Goal: Task Accomplishment & Management: Manage account settings

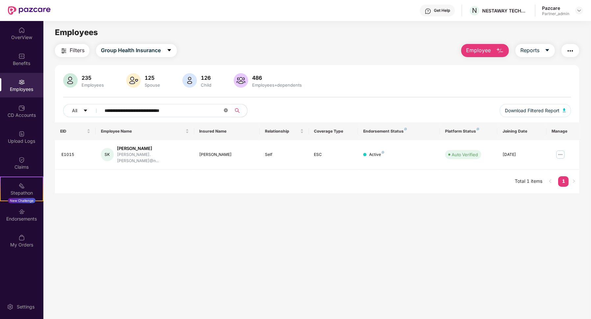
click at [226, 111] on icon "close-circle" at bounding box center [226, 110] width 4 height 4
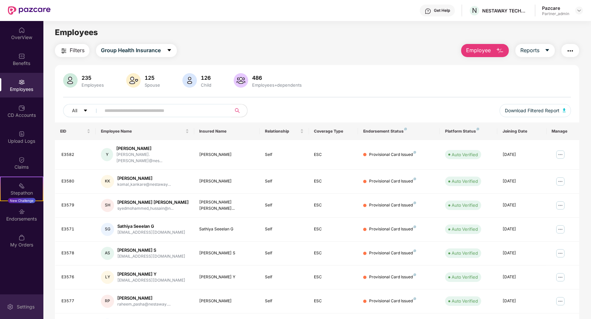
click at [24, 314] on div "Settings" at bounding box center [21, 307] width 43 height 25
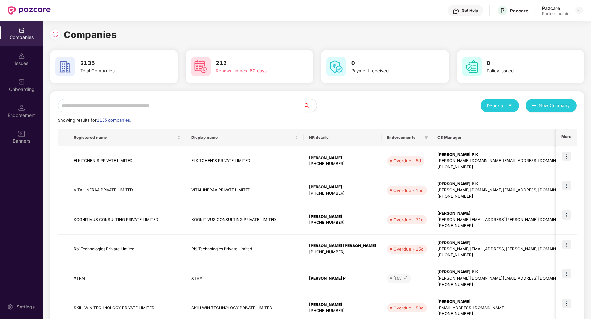
click at [177, 107] on input "text" at bounding box center [181, 105] width 246 height 13
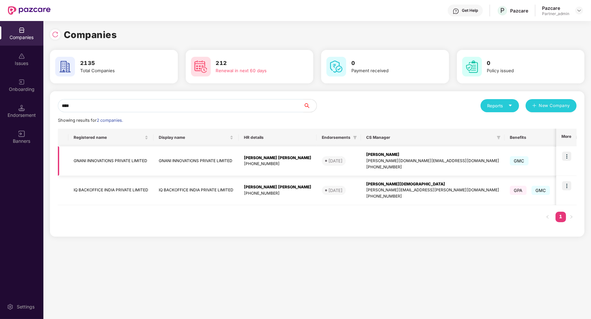
type input "****"
click at [118, 166] on td "GNANI INNOVATIONS PRIVATE LIMITED" at bounding box center [110, 162] width 85 height 30
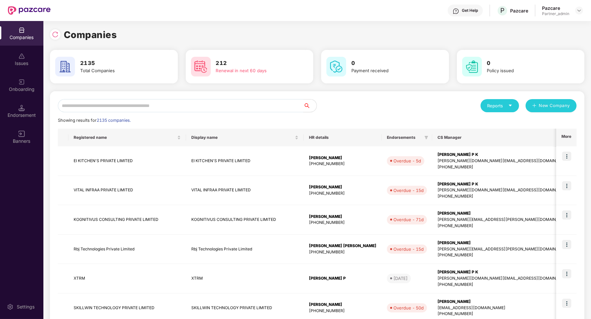
click at [122, 107] on input "text" at bounding box center [181, 105] width 246 height 13
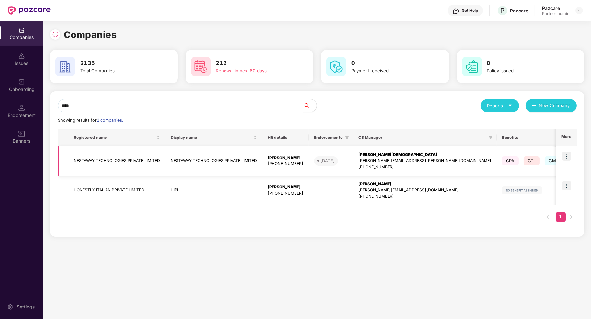
type input "****"
click at [99, 159] on td "NESTAWAY TECHNOLOGIES PRIVATE LIMITED" at bounding box center [116, 162] width 97 height 30
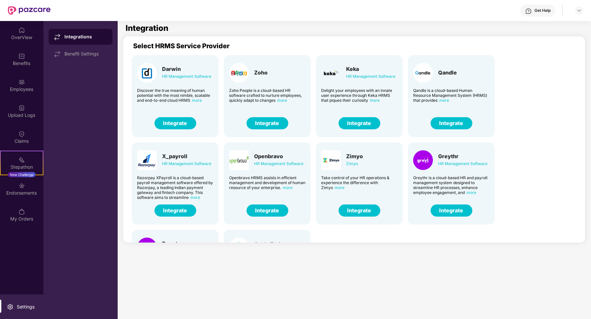
scroll to position [69, 0]
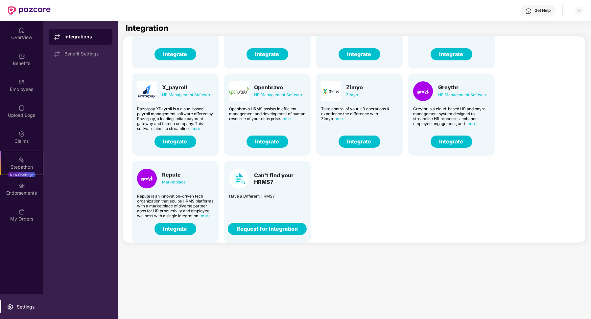
click at [179, 226] on button "Integrate" at bounding box center [175, 229] width 42 height 12
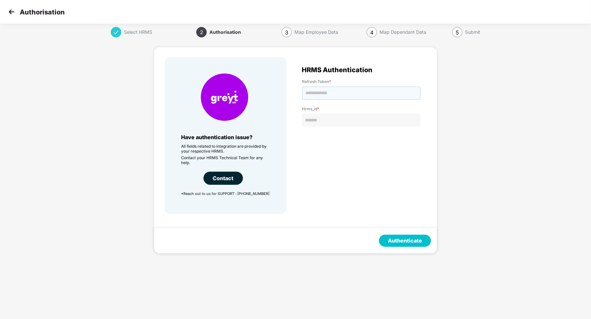
click at [314, 94] on input "text" at bounding box center [361, 93] width 118 height 13
paste input "**********"
type input "**********"
click at [320, 123] on input "text" at bounding box center [361, 120] width 118 height 13
paste input "**********"
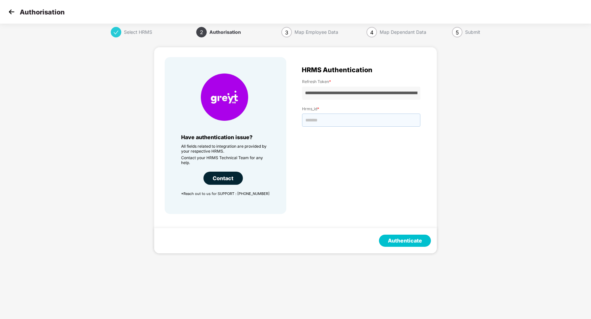
type input "**********"
click at [320, 123] on input "text" at bounding box center [361, 120] width 118 height 13
type input "*******"
click at [405, 243] on button "Authenticate" at bounding box center [405, 241] width 52 height 12
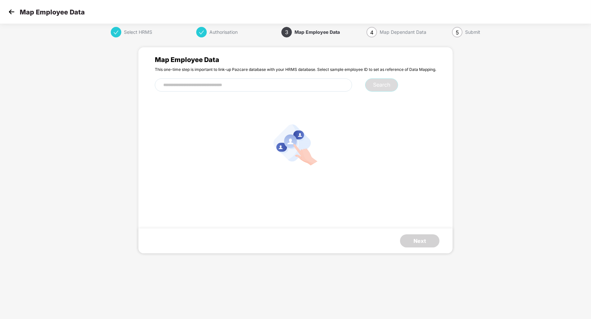
click at [204, 84] on input "text" at bounding box center [253, 85] width 197 height 13
paste input "****"
type input "****"
click at [373, 84] on button "Search" at bounding box center [381, 85] width 33 height 13
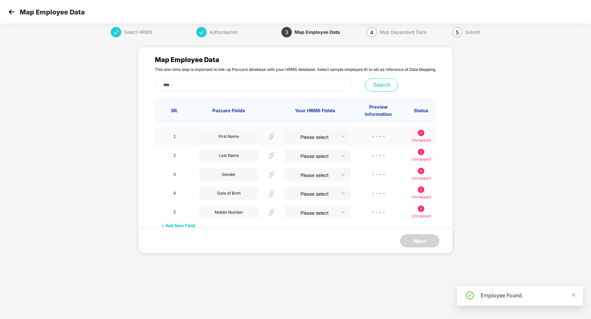
click at [304, 139] on input "search" at bounding box center [315, 135] width 54 height 10
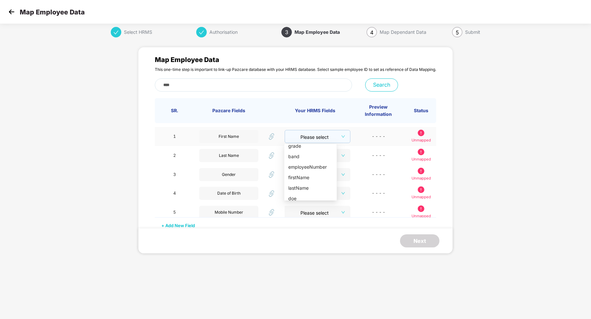
scroll to position [196, 0]
click at [305, 173] on div "firstName" at bounding box center [310, 174] width 44 height 7
click at [333, 151] on input "search" at bounding box center [315, 154] width 54 height 10
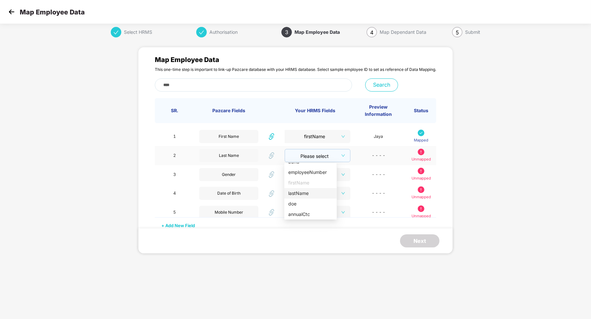
click at [307, 193] on div "lastName" at bounding box center [310, 193] width 44 height 7
click at [318, 176] on input "search" at bounding box center [315, 173] width 54 height 10
click at [307, 220] on div "gender" at bounding box center [310, 219] width 44 height 7
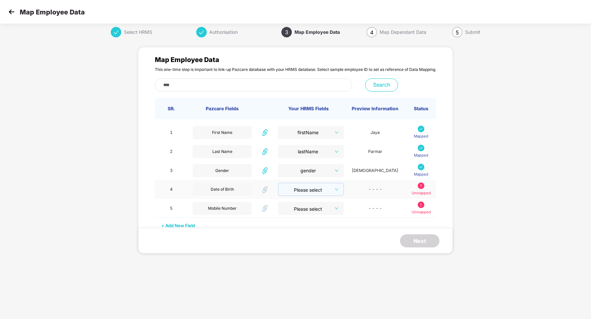
click at [318, 193] on input "search" at bounding box center [308, 188] width 53 height 10
click at [307, 225] on div "dob" at bounding box center [310, 227] width 44 height 7
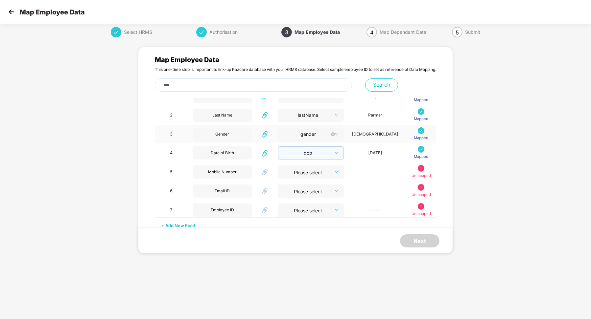
scroll to position [38, 0]
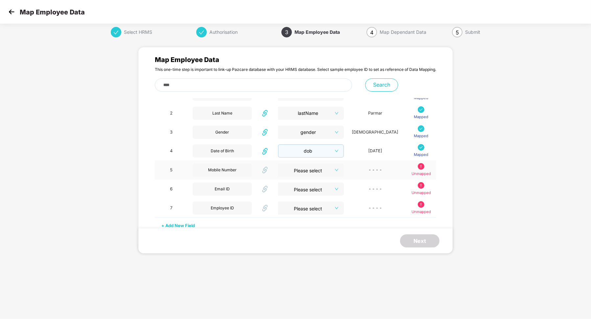
click at [327, 173] on input "search" at bounding box center [309, 169] width 54 height 10
click at [314, 198] on div "mobileNumber" at bounding box center [310, 199] width 44 height 7
click at [327, 188] on input "search" at bounding box center [309, 188] width 54 height 10
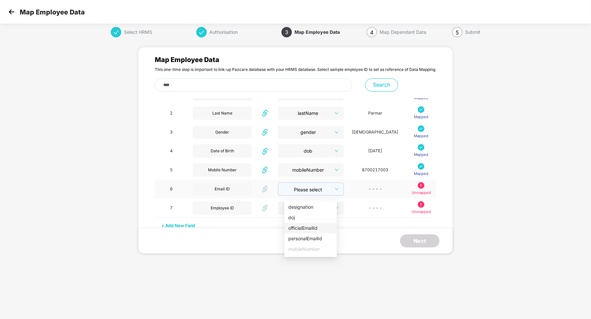
click at [310, 228] on div "officialEmailId" at bounding box center [310, 228] width 44 height 7
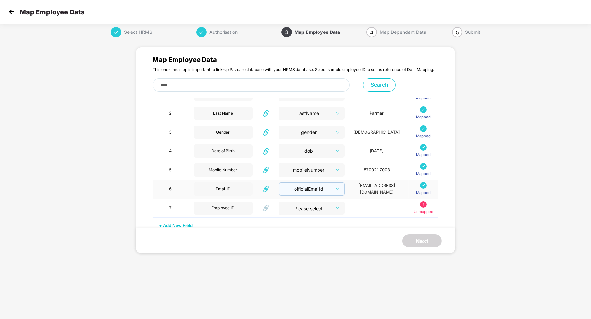
scroll to position [63, 0]
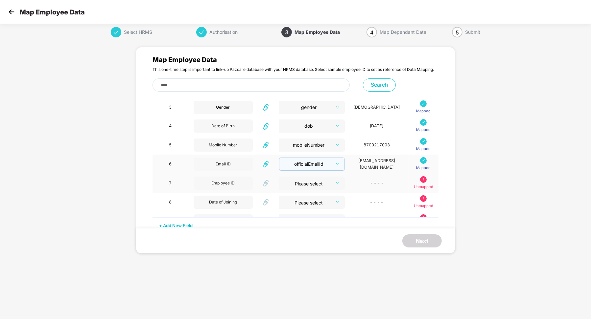
click at [320, 181] on input "search" at bounding box center [310, 182] width 54 height 10
click at [303, 208] on div "employeeNumber" at bounding box center [299, 205] width 44 height 7
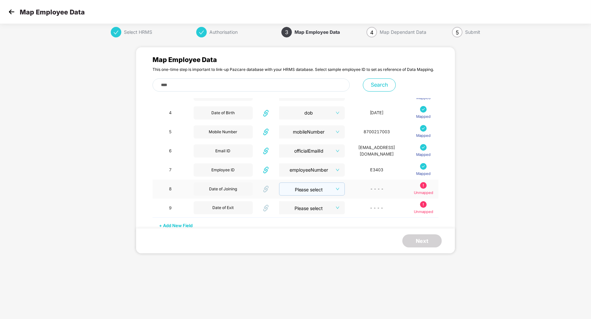
click at [314, 189] on input "search" at bounding box center [309, 188] width 53 height 10
click at [298, 217] on li "doj" at bounding box center [299, 214] width 52 height 11
click at [308, 206] on input "search" at bounding box center [309, 207] width 53 height 10
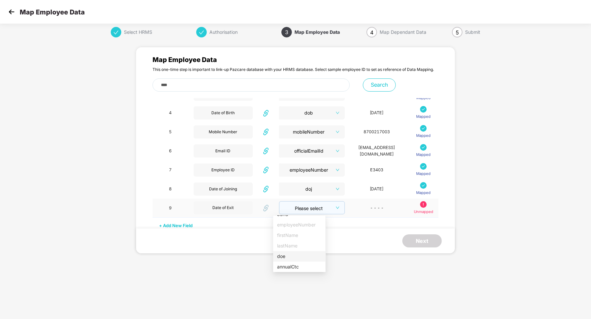
click at [295, 257] on div "doe" at bounding box center [299, 256] width 44 height 7
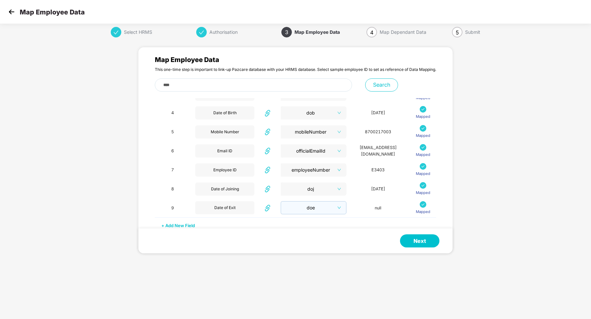
click at [189, 224] on div "+ Add New Field" at bounding box center [295, 223] width 281 height 11
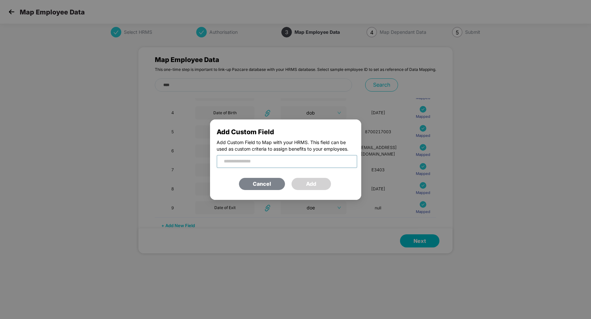
click at [260, 168] on input "text" at bounding box center [287, 161] width 141 height 13
type input "*********"
type input "*"
type input "****"
click at [258, 168] on input "****" at bounding box center [287, 161] width 141 height 13
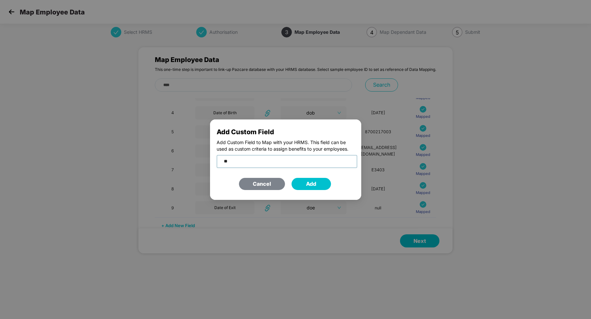
type input "*"
type input "*********"
click at [315, 185] on button "Add" at bounding box center [311, 184] width 39 height 12
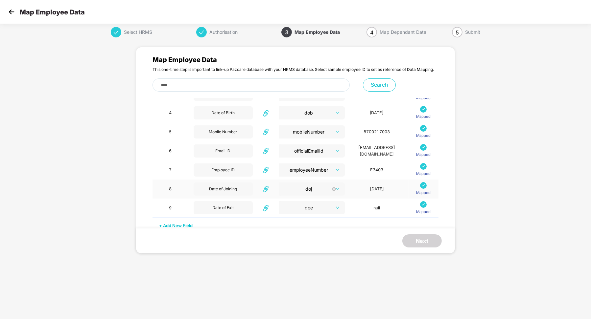
scroll to position [95, 0]
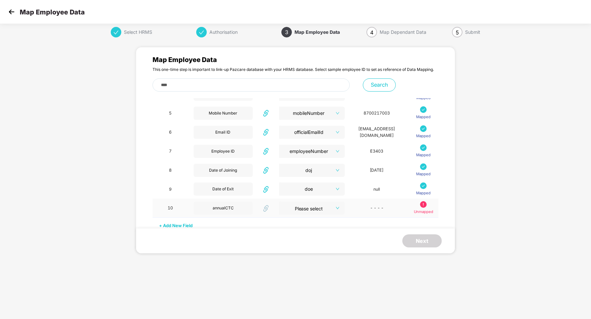
click at [308, 209] on input "search" at bounding box center [310, 207] width 54 height 10
click at [295, 269] on div "annualCtc" at bounding box center [299, 267] width 44 height 7
click at [233, 208] on div "annualCTC" at bounding box center [224, 208] width 59 height 13
click at [232, 208] on div "annualCTC" at bounding box center [224, 208] width 59 height 13
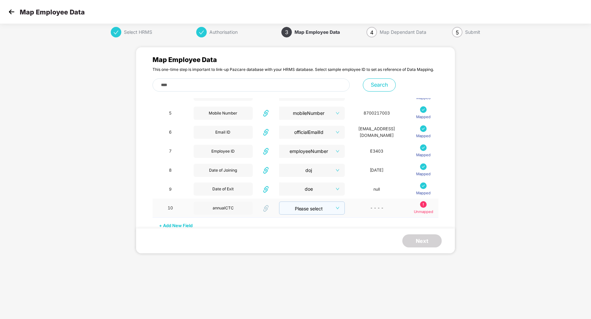
click at [324, 208] on input "search" at bounding box center [309, 207] width 53 height 10
click at [298, 266] on div "annualCtc" at bounding box center [299, 267] width 44 height 7
click at [220, 210] on div "annualCTC" at bounding box center [224, 208] width 59 height 13
copy div "annualCTC"
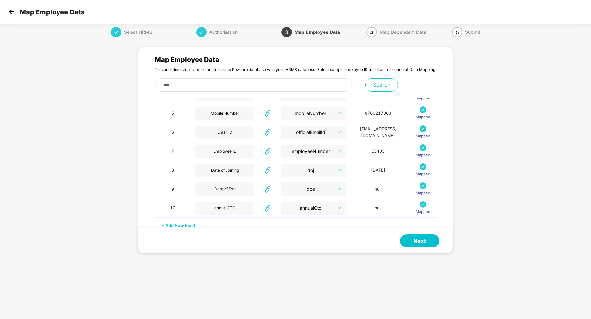
click at [186, 225] on div "+ Add New Field" at bounding box center [295, 223] width 281 height 11
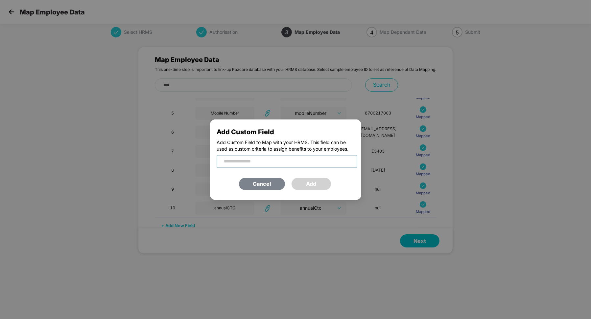
click at [279, 168] on input "text" at bounding box center [287, 161] width 141 height 13
click at [270, 224] on div "Add Custom Field Add Custom Field to Map with your HRMS. This field can be used…" at bounding box center [295, 159] width 591 height 319
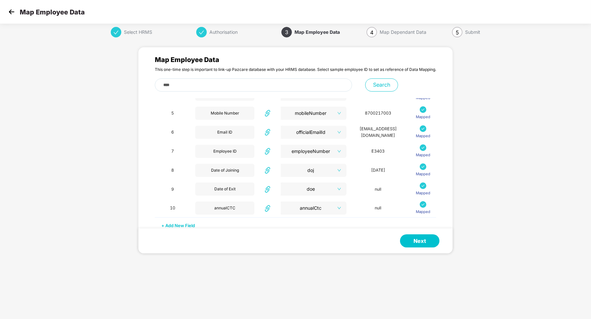
click at [196, 87] on input "****" at bounding box center [253, 85] width 197 height 13
click at [196, 86] on input "****" at bounding box center [253, 85] width 197 height 13
click at [7, 15] on img at bounding box center [12, 12] width 10 height 10
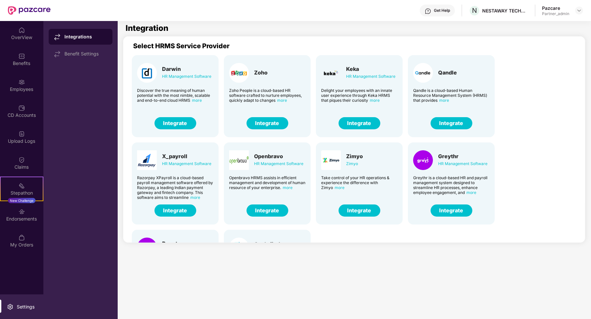
scroll to position [69, 0]
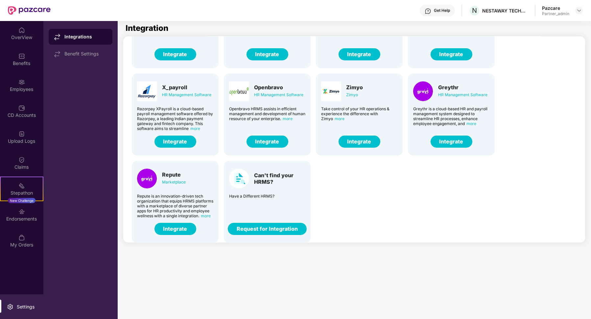
click at [181, 227] on button "Integrate" at bounding box center [175, 229] width 42 height 12
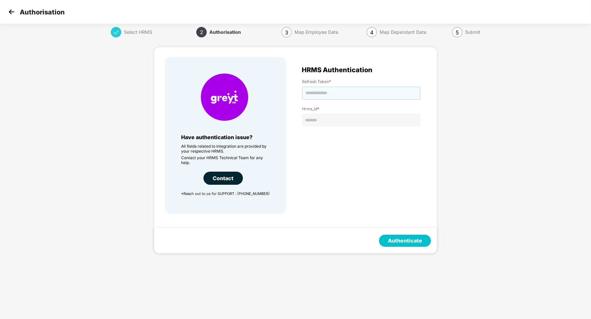
click at [324, 89] on input "text" at bounding box center [361, 93] width 118 height 13
type input "**********"
click at [344, 122] on input "text" at bounding box center [361, 120] width 118 height 13
type input "*******"
click at [402, 238] on button "Authenticate" at bounding box center [405, 241] width 52 height 12
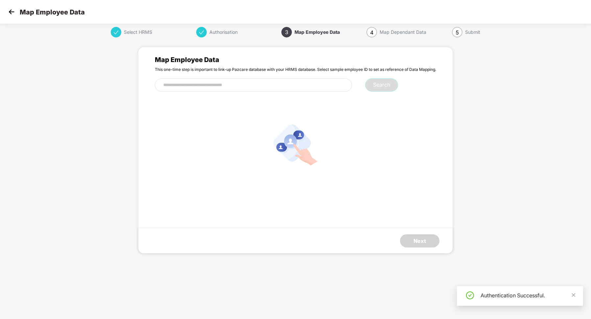
click at [238, 90] on input "text" at bounding box center [253, 85] width 197 height 13
paste input "****"
type input "****"
click at [386, 84] on button "Search" at bounding box center [381, 85] width 33 height 13
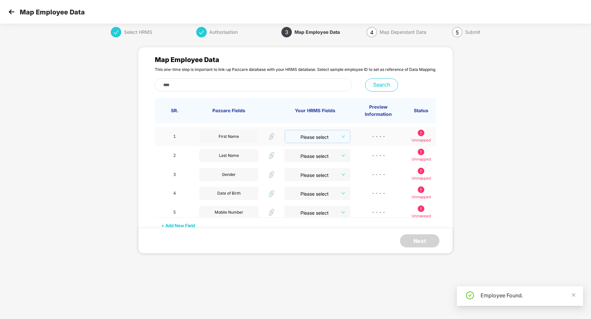
click at [321, 139] on input "search" at bounding box center [315, 135] width 53 height 10
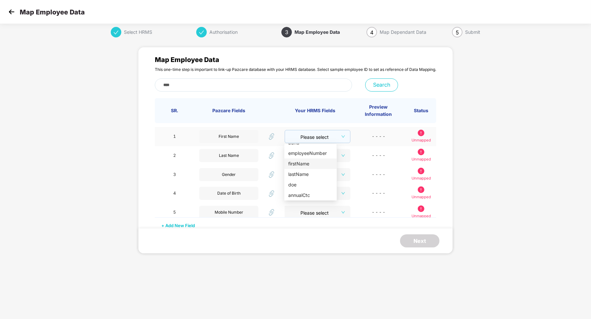
click at [300, 166] on div "firstName" at bounding box center [310, 163] width 44 height 7
click at [322, 156] on input "search" at bounding box center [315, 155] width 53 height 10
click at [310, 195] on div "lastName" at bounding box center [310, 193] width 44 height 7
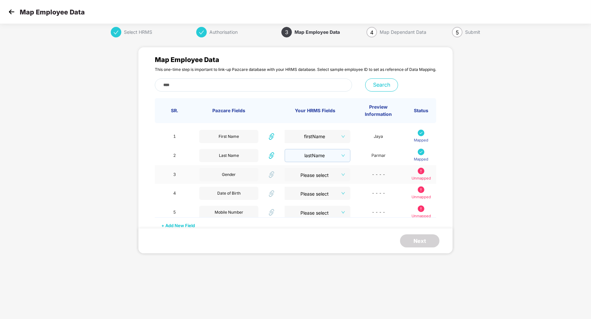
click at [320, 176] on input "search" at bounding box center [315, 173] width 54 height 10
click at [306, 216] on div "gender" at bounding box center [310, 219] width 44 height 7
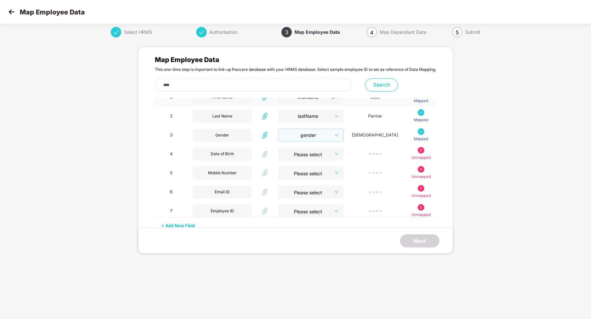
scroll to position [55, 0]
click at [317, 142] on span at bounding box center [309, 135] width 54 height 13
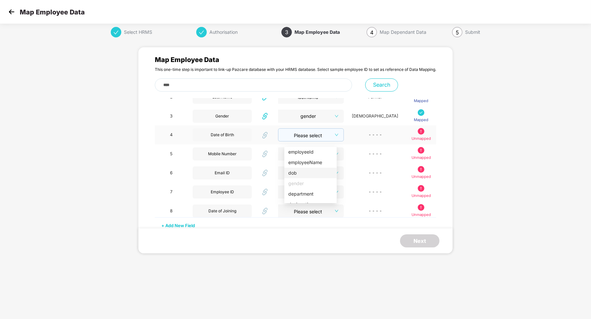
click at [307, 174] on div "dob" at bounding box center [310, 173] width 44 height 7
click at [316, 157] on input "search" at bounding box center [309, 153] width 54 height 10
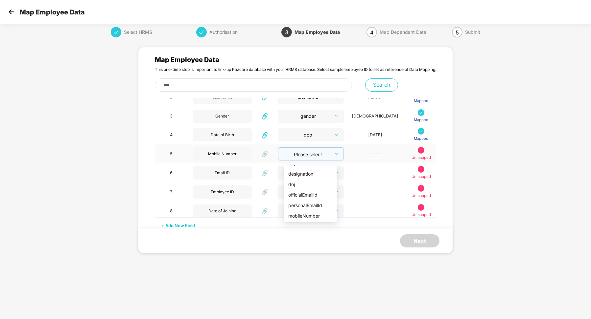
scroll to position [71, 0]
click at [311, 194] on div "mobileNumber" at bounding box center [310, 194] width 44 height 7
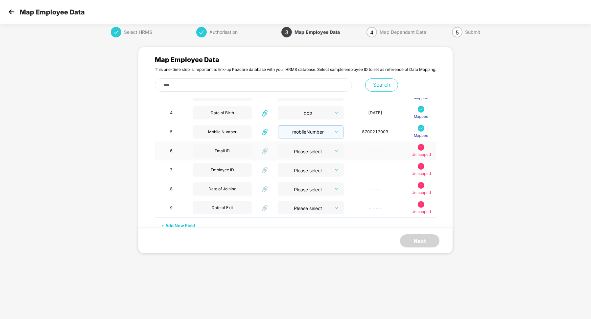
scroll to position [81, 0]
click at [325, 153] on input "search" at bounding box center [309, 150] width 54 height 10
click at [309, 170] on div "officialEmailId" at bounding box center [310, 169] width 44 height 7
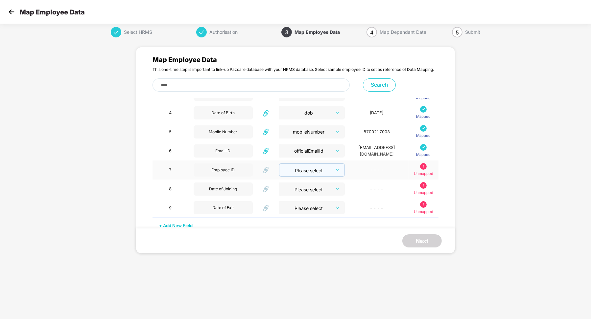
click at [317, 171] on input "search" at bounding box center [309, 169] width 53 height 10
click at [298, 184] on div "employeeNumber" at bounding box center [299, 186] width 44 height 7
click at [309, 186] on input "search" at bounding box center [309, 188] width 53 height 10
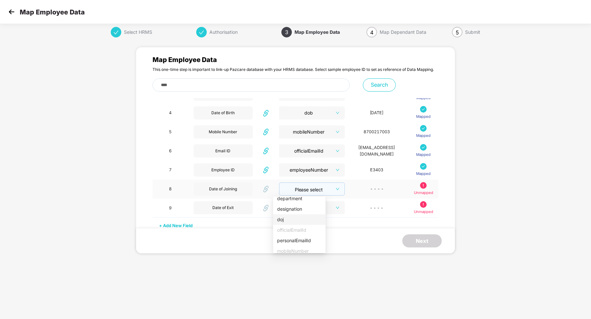
click at [293, 223] on div "doj" at bounding box center [299, 219] width 44 height 7
click at [310, 208] on input "search" at bounding box center [310, 206] width 54 height 10
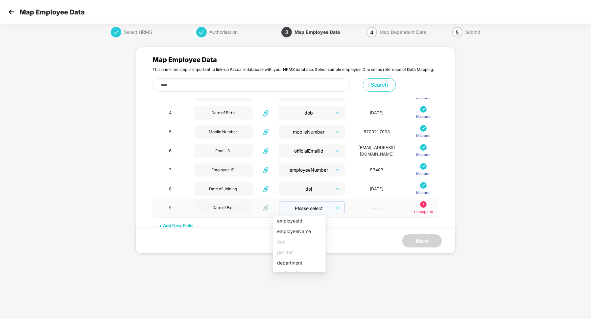
scroll to position [206, 0]
click at [294, 253] on div "doe" at bounding box center [299, 256] width 44 height 7
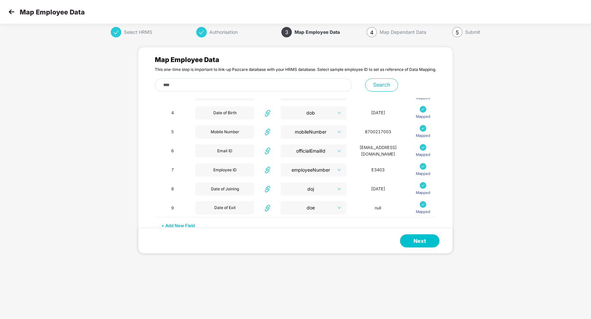
click at [188, 224] on div "+ Add New Field" at bounding box center [295, 223] width 281 height 11
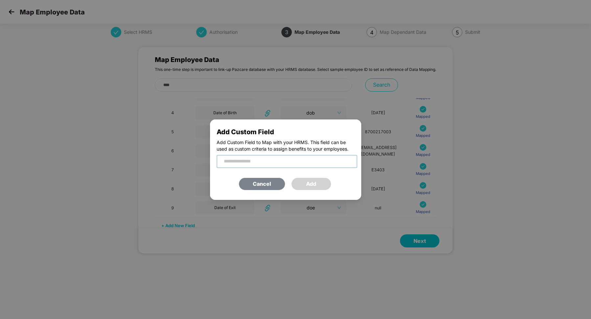
click at [256, 160] on input "text" at bounding box center [287, 161] width 141 height 13
paste input "*********"
type input "*********"
click at [311, 187] on button "Add" at bounding box center [311, 184] width 39 height 12
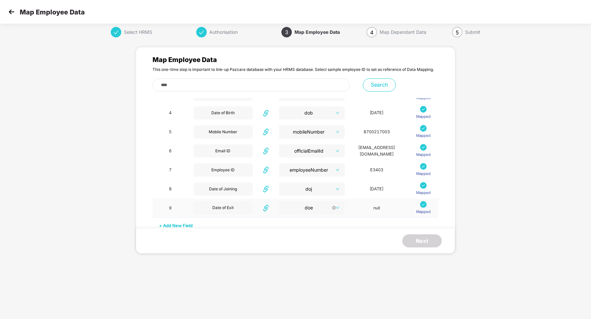
scroll to position [95, 0]
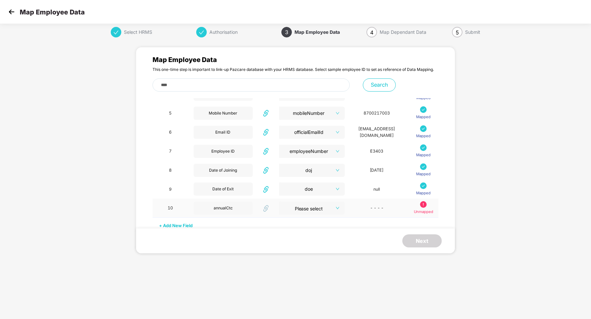
click at [314, 212] on span at bounding box center [310, 208] width 54 height 13
click at [292, 266] on div "annualCtc" at bounding box center [299, 267] width 44 height 7
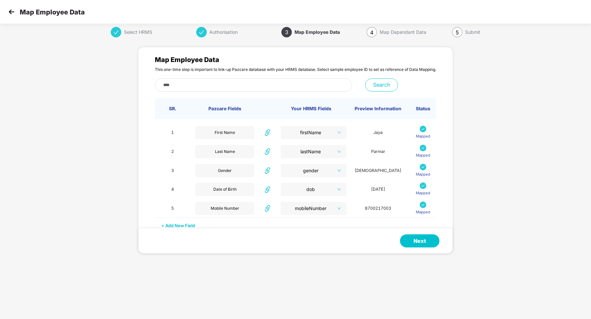
scroll to position [95, 0]
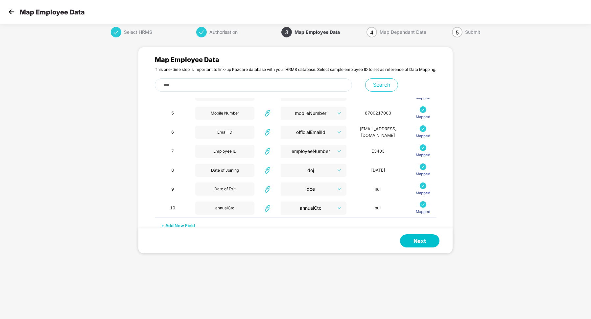
click at [184, 224] on div "+ Add New Field" at bounding box center [295, 223] width 281 height 11
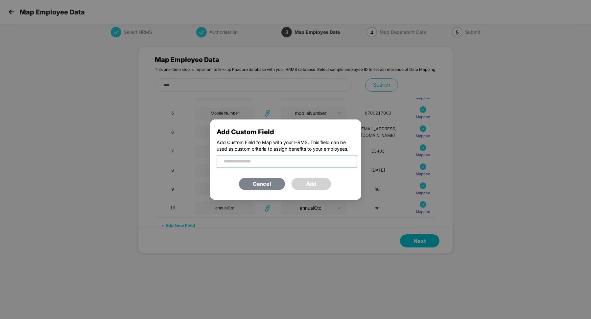
click at [262, 164] on input "text" at bounding box center [287, 161] width 141 height 13
type input "*"
click at [251, 165] on input "**********" at bounding box center [287, 161] width 141 height 13
click at [242, 164] on input "**********" at bounding box center [287, 161] width 141 height 13
type input "**********"
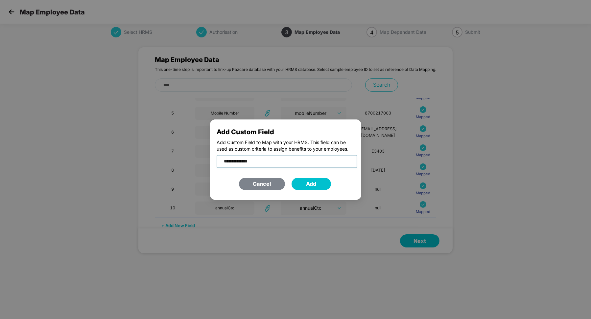
click at [273, 167] on input "**********" at bounding box center [287, 161] width 141 height 13
click at [269, 181] on button "Cancel" at bounding box center [262, 184] width 46 height 12
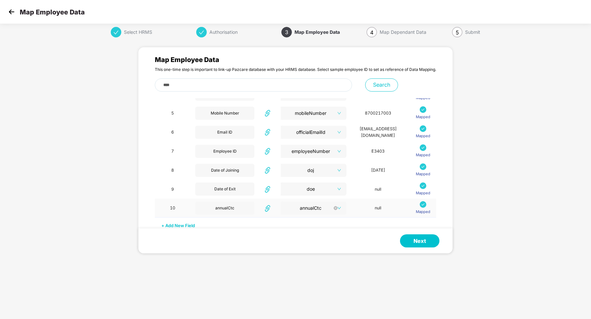
click at [317, 207] on span "annualCtc" at bounding box center [313, 208] width 59 height 10
click at [301, 249] on div "employment status" at bounding box center [302, 248] width 44 height 7
click at [328, 211] on span "employment status" at bounding box center [314, 208] width 58 height 10
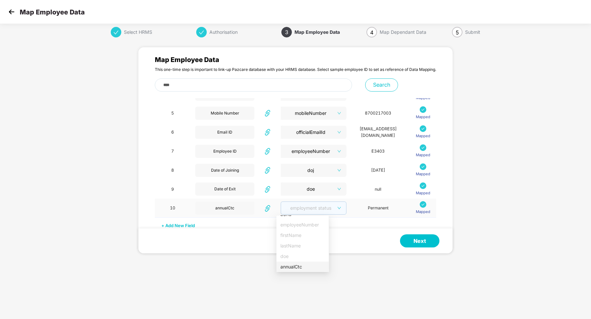
click at [301, 268] on div "annualCtc" at bounding box center [302, 267] width 44 height 7
click at [186, 224] on div "+ Add New Field" at bounding box center [295, 223] width 281 height 11
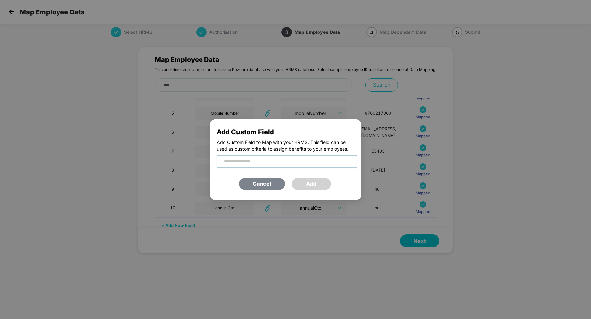
click at [258, 161] on input "text" at bounding box center [287, 161] width 141 height 13
type input "**********"
click at [301, 184] on button "Add" at bounding box center [311, 184] width 39 height 12
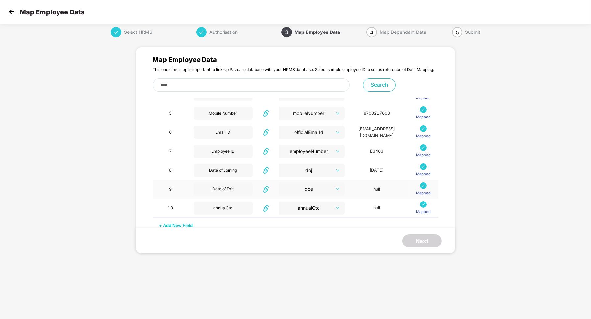
scroll to position [114, 0]
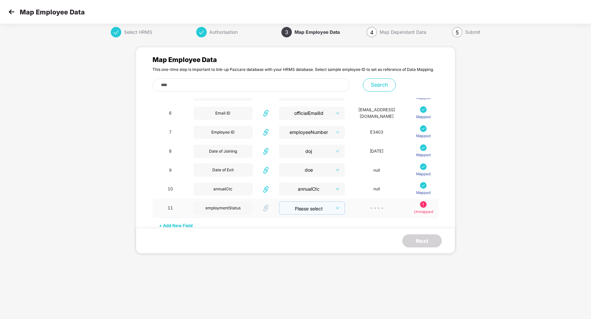
click at [301, 207] on input "search" at bounding box center [309, 207] width 53 height 10
click at [302, 237] on div "employmentStatus" at bounding box center [299, 236] width 44 height 7
click at [297, 211] on span "employmentStatus" at bounding box center [314, 208] width 58 height 10
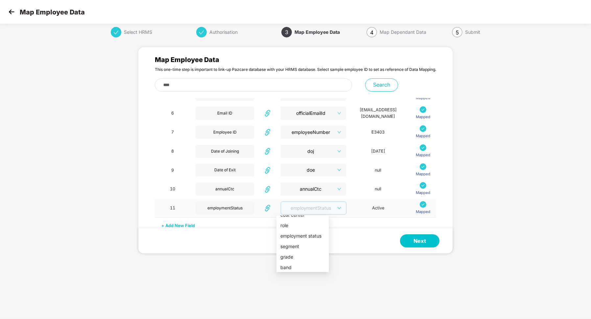
scroll to position [148, 0]
click at [301, 241] on div "employment status" at bounding box center [302, 241] width 44 height 7
drag, startPoint x: 365, startPoint y: 209, endPoint x: 388, endPoint y: 209, distance: 22.4
click at [388, 209] on td "Permanent" at bounding box center [377, 208] width 63 height 19
copy td "Permanent"
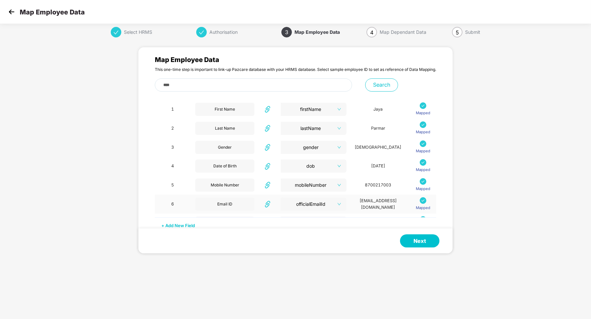
scroll to position [114, 0]
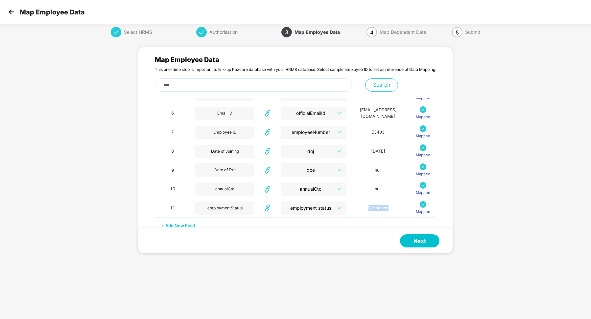
click at [419, 243] on button "Next" at bounding box center [419, 241] width 39 height 13
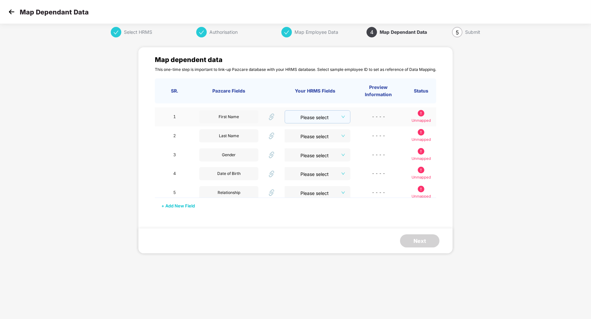
click at [333, 117] on input "search" at bounding box center [315, 116] width 53 height 10
click at [311, 128] on div "name" at bounding box center [304, 129] width 32 height 7
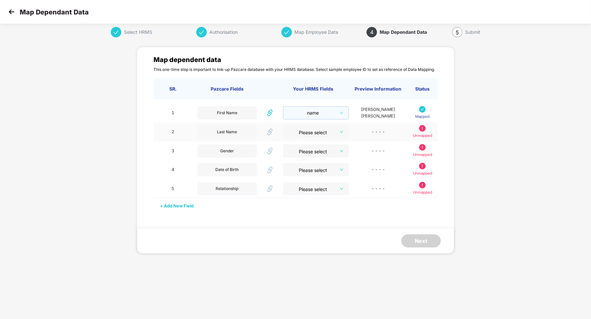
click at [319, 135] on input "search" at bounding box center [314, 131] width 54 height 10
click at [322, 118] on span "name" at bounding box center [316, 113] width 59 height 10
click at [302, 165] on div "firstName" at bounding box center [304, 166] width 32 height 7
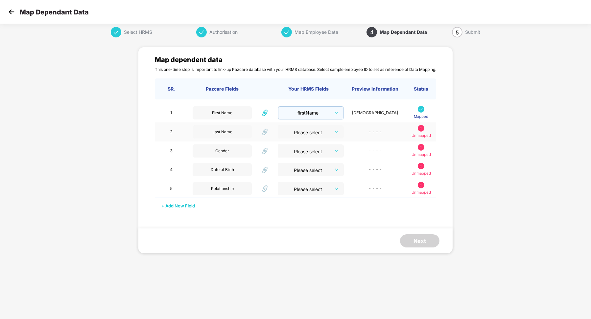
click at [321, 135] on input "search" at bounding box center [309, 131] width 54 height 10
click at [301, 196] on div "lastName" at bounding box center [304, 194] width 32 height 7
click at [317, 154] on input "search" at bounding box center [309, 150] width 54 height 10
click at [327, 155] on input "search" at bounding box center [308, 150] width 53 height 10
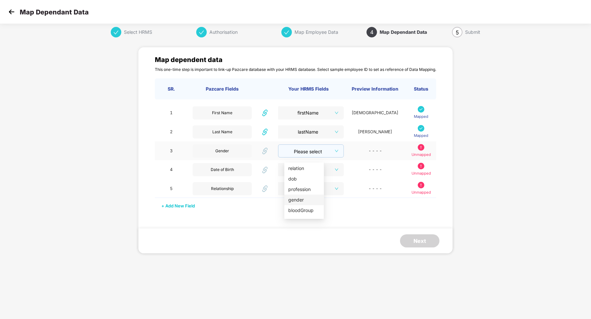
scroll to position [10, 0]
click at [301, 201] on div "gender" at bounding box center [304, 199] width 32 height 7
click at [326, 173] on input "search" at bounding box center [309, 168] width 54 height 10
click at [308, 205] on div "dob" at bounding box center [304, 207] width 32 height 7
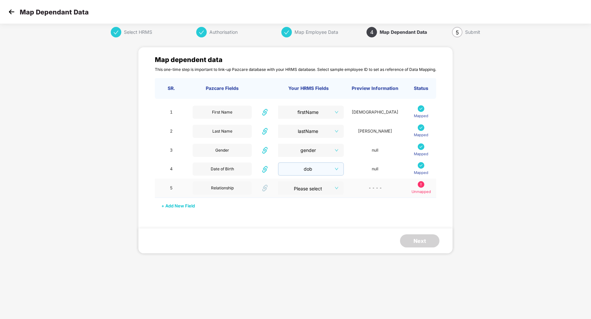
click at [320, 190] on input "search" at bounding box center [309, 187] width 54 height 10
click at [298, 205] on div "relation" at bounding box center [304, 208] width 32 height 7
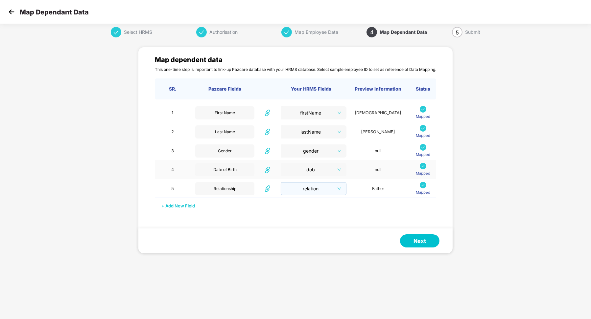
scroll to position [0, 0]
click at [416, 240] on button "Next" at bounding box center [419, 241] width 39 height 13
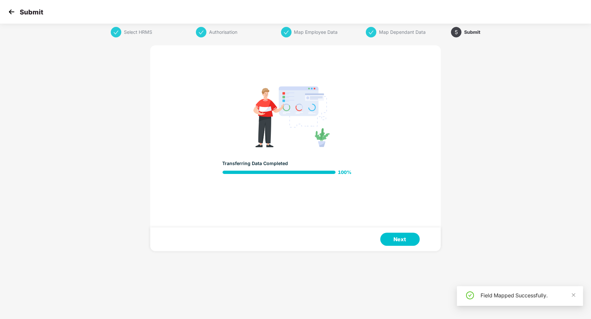
click at [396, 241] on button "Next" at bounding box center [399, 239] width 39 height 13
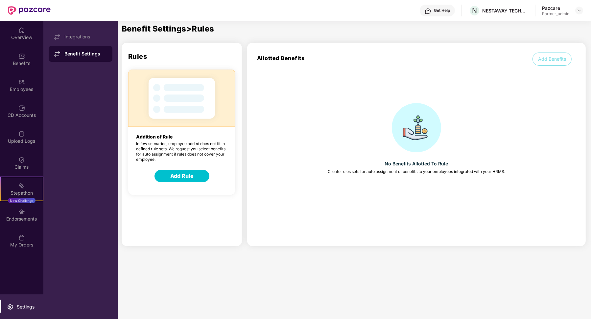
click at [186, 177] on button "Add Rule" at bounding box center [181, 176] width 55 height 12
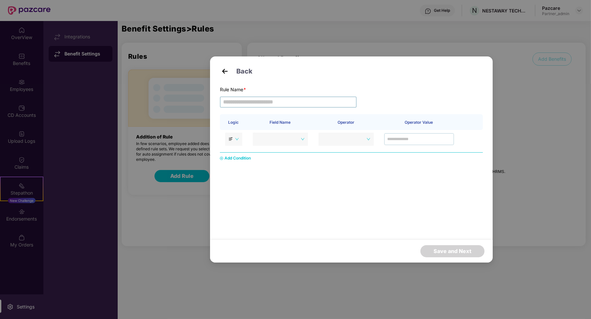
click at [254, 101] on input "text" at bounding box center [288, 102] width 137 height 11
type input "**********"
click at [278, 141] on span at bounding box center [280, 139] width 48 height 10
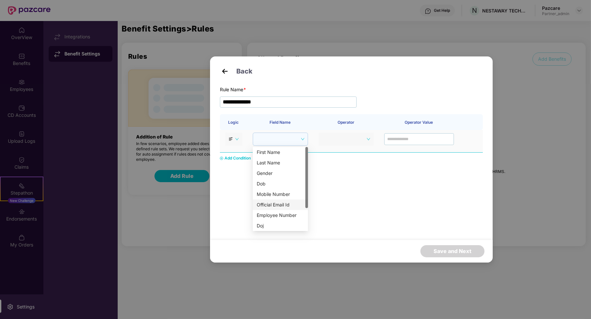
scroll to position [31, 0]
click at [283, 225] on div "Employment Status" at bounding box center [280, 226] width 47 height 7
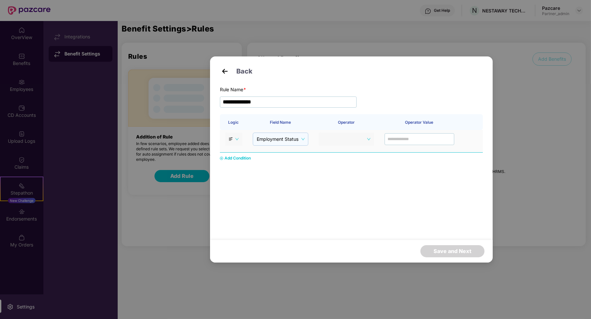
click at [351, 139] on span at bounding box center [346, 139] width 48 height 10
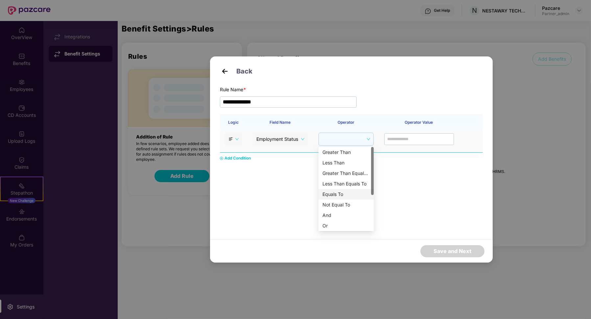
click at [343, 197] on div "Equals To" at bounding box center [345, 194] width 47 height 7
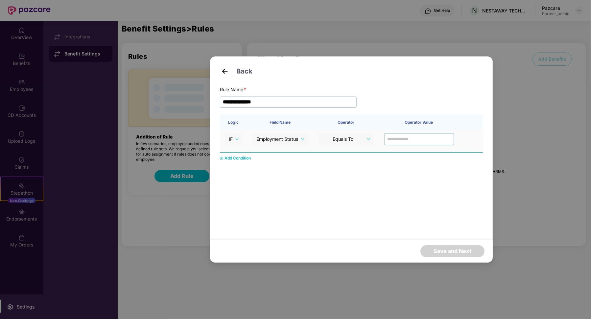
click at [405, 139] on input "text" at bounding box center [419, 139] width 70 height 12
type input "*********"
click at [400, 168] on div "Logic Field Name Operator Operator Value IF Employment Status Equals To *******…" at bounding box center [351, 166] width 263 height 105
click at [436, 248] on button "Save and Next" at bounding box center [452, 252] width 64 height 12
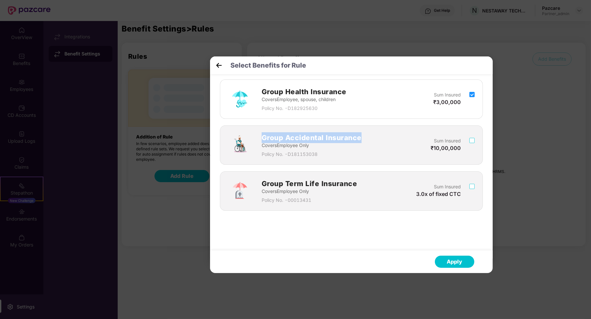
drag, startPoint x: 262, startPoint y: 137, endPoint x: 361, endPoint y: 134, distance: 99.0
click at [361, 134] on h2 "Group Accidental Insurance" at bounding box center [312, 137] width 100 height 11
click at [474, 140] on div "Group Accidental Insurance Covers Employee Only Policy No. - D181153038 Sum Ins…" at bounding box center [351, 145] width 263 height 39
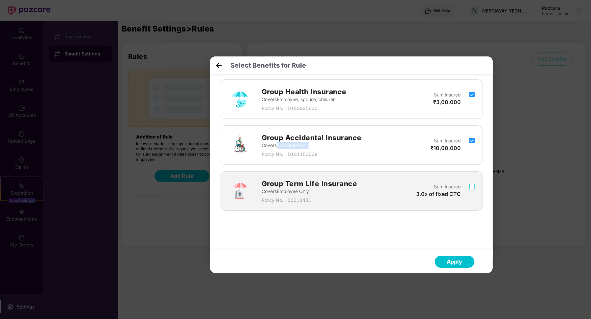
drag, startPoint x: 279, startPoint y: 147, endPoint x: 312, endPoint y: 148, distance: 33.2
click at [313, 147] on p "Covers Employee Only" at bounding box center [312, 145] width 100 height 7
drag, startPoint x: 263, startPoint y: 101, endPoint x: 327, endPoint y: 100, distance: 63.8
click at [327, 101] on p "Covers Employee, spouse, children" at bounding box center [304, 99] width 85 height 7
drag, startPoint x: 279, startPoint y: 99, endPoint x: 332, endPoint y: 99, distance: 53.6
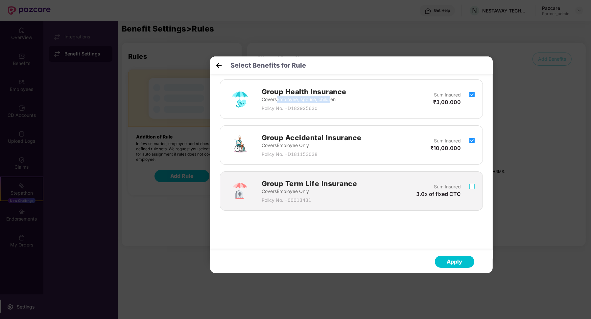
click at [333, 101] on p "Covers Employee, spouse, children" at bounding box center [304, 99] width 85 height 7
click at [451, 260] on button "Apply" at bounding box center [454, 262] width 39 height 12
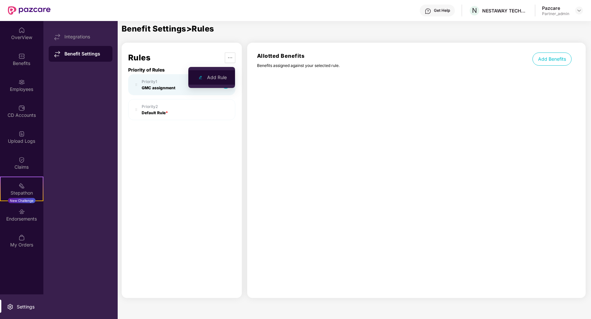
click at [218, 76] on span "Add Rule" at bounding box center [217, 77] width 20 height 7
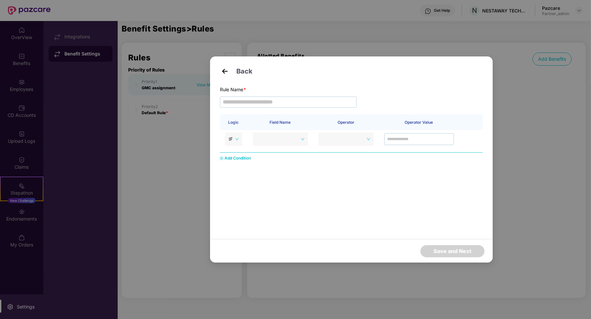
click at [245, 96] on div "Rule Name *" at bounding box center [351, 100] width 263 height 28
click at [245, 102] on input "text" at bounding box center [288, 102] width 137 height 11
click at [275, 140] on span at bounding box center [280, 139] width 48 height 10
type input "**********"
click at [228, 70] on img at bounding box center [225, 71] width 10 height 10
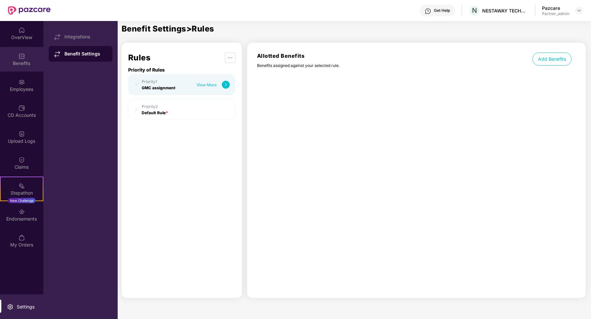
click at [26, 66] on div "Benefits" at bounding box center [21, 63] width 43 height 7
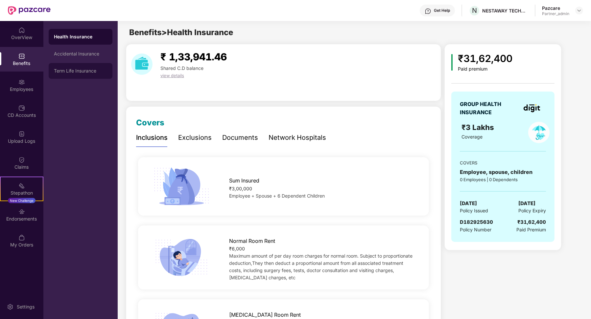
click at [68, 69] on div "Term Life Insurance" at bounding box center [80, 70] width 53 height 5
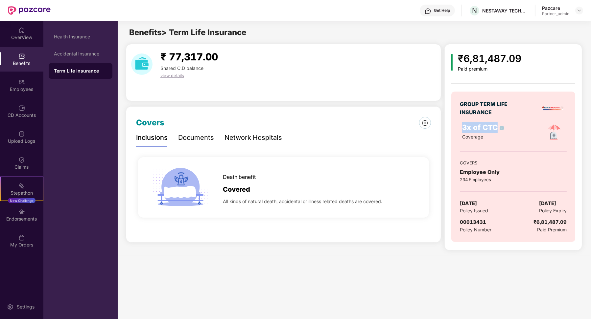
drag, startPoint x: 498, startPoint y: 130, endPoint x: 461, endPoint y: 129, distance: 37.1
click at [460, 129] on div "3x of CTC Coverage" at bounding box center [496, 132] width 77 height 21
click at [20, 311] on div "Settings" at bounding box center [21, 307] width 43 height 25
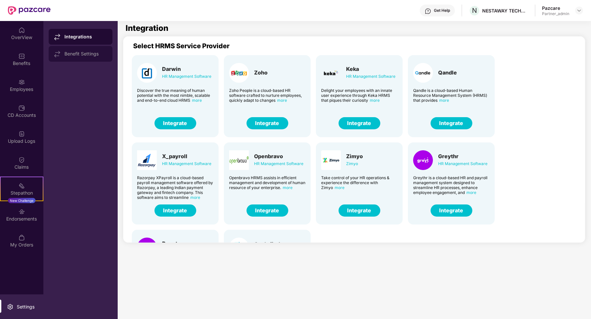
click at [94, 55] on div "Benefit Settings" at bounding box center [85, 53] width 43 height 5
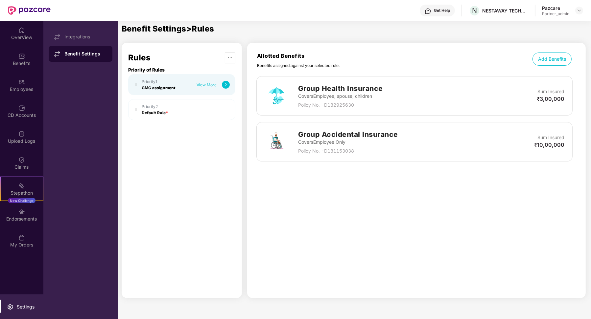
click at [227, 87] on img at bounding box center [226, 85] width 8 height 8
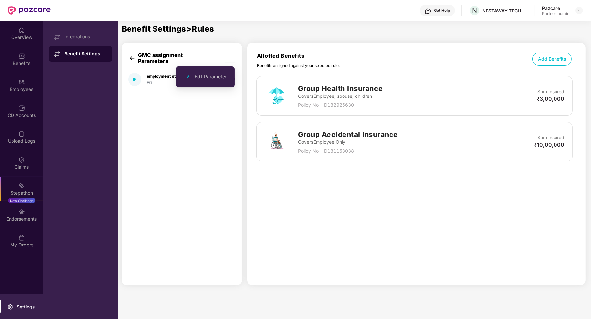
click at [229, 56] on icon "ellipsis" at bounding box center [229, 57] width 5 height 5
click at [213, 76] on span "Edit Parameter" at bounding box center [211, 76] width 32 height 7
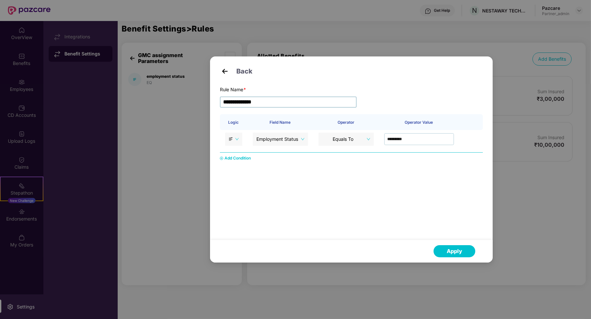
click at [273, 105] on input "**********" at bounding box center [288, 102] width 137 height 11
type input "**********"
click at [445, 251] on button "Apply" at bounding box center [455, 252] width 42 height 12
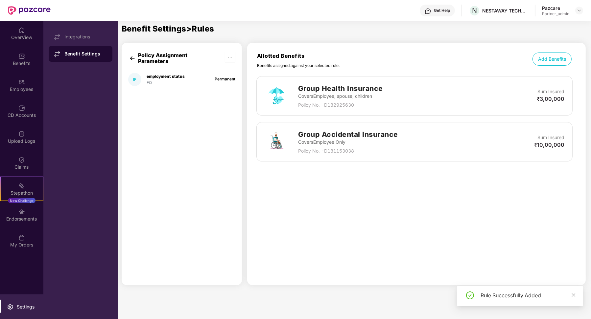
click at [545, 56] on button "Add Benefits" at bounding box center [551, 59] width 39 height 13
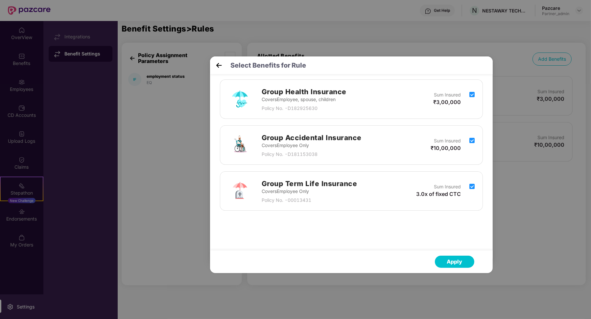
click at [455, 258] on button "Apply" at bounding box center [454, 262] width 39 height 12
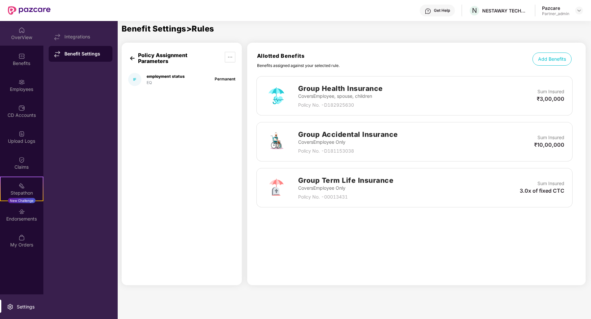
click at [23, 32] on img at bounding box center [21, 30] width 7 height 7
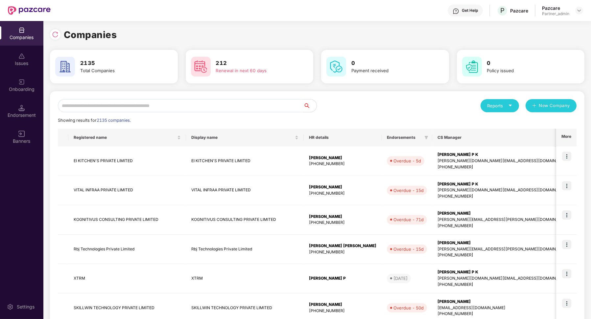
click at [120, 108] on input "text" at bounding box center [181, 105] width 246 height 13
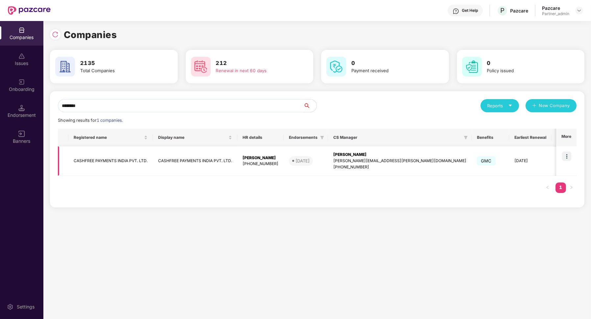
type input "********"
click at [566, 158] on img at bounding box center [566, 156] width 9 height 9
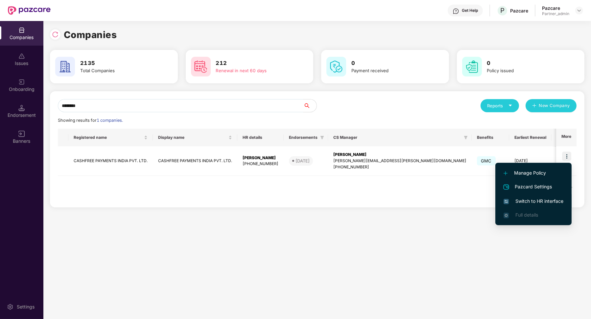
click at [538, 201] on span "Switch to HR interface" at bounding box center [534, 201] width 60 height 7
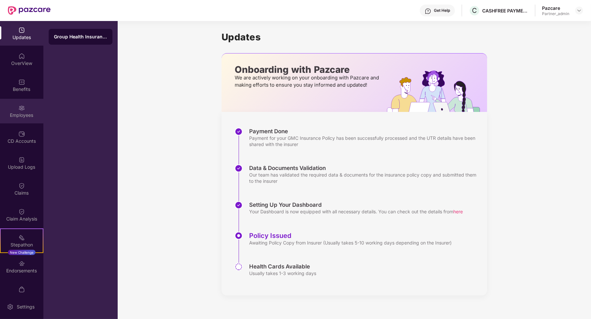
click at [36, 107] on div "Employees" at bounding box center [21, 111] width 43 height 25
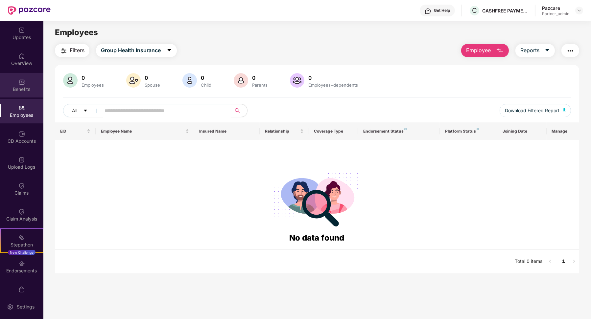
click at [13, 80] on div "Benefits" at bounding box center [21, 85] width 43 height 25
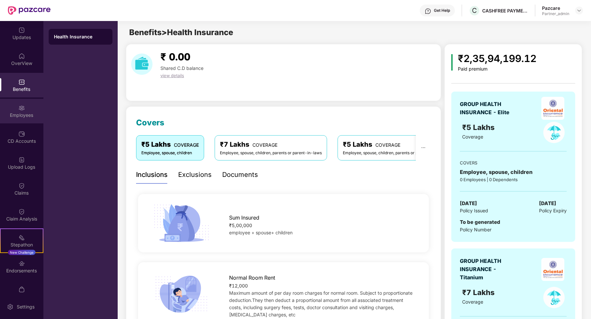
click at [29, 119] on div "Employees" at bounding box center [21, 111] width 43 height 25
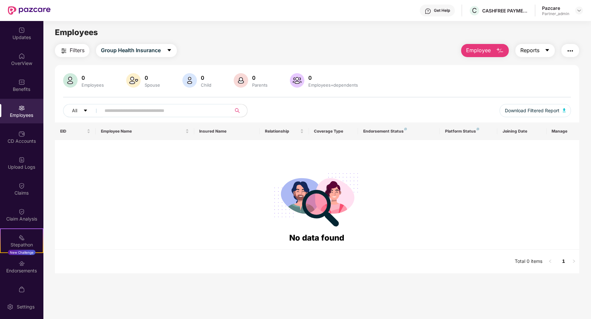
click at [542, 51] on button "Reports" at bounding box center [534, 50] width 39 height 13
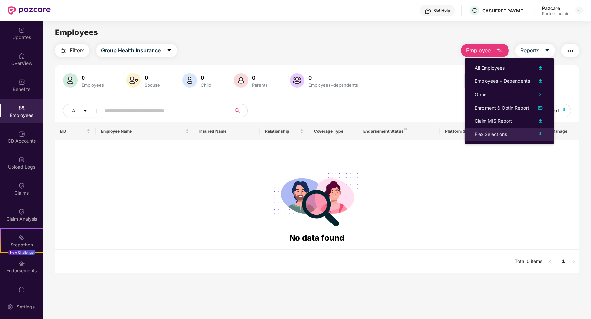
click at [499, 132] on div "Flex Selections" at bounding box center [491, 134] width 32 height 7
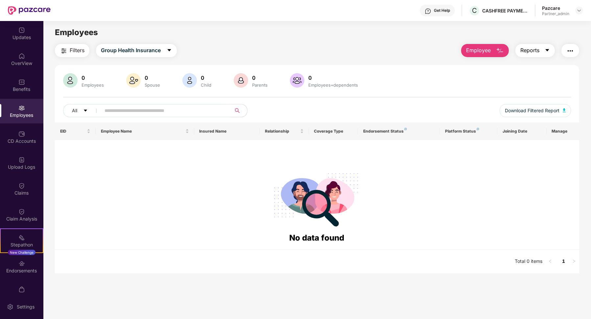
click at [534, 52] on span "Reports" at bounding box center [529, 50] width 19 height 8
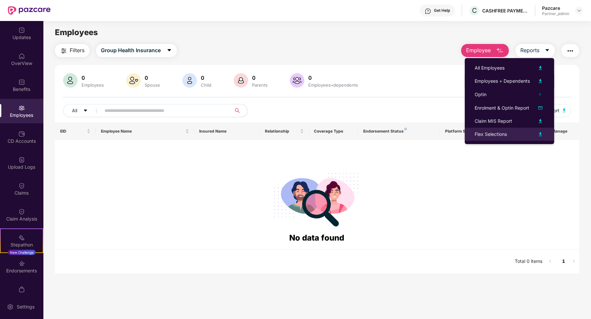
click at [506, 134] on div "Flex Selections" at bounding box center [491, 134] width 32 height 7
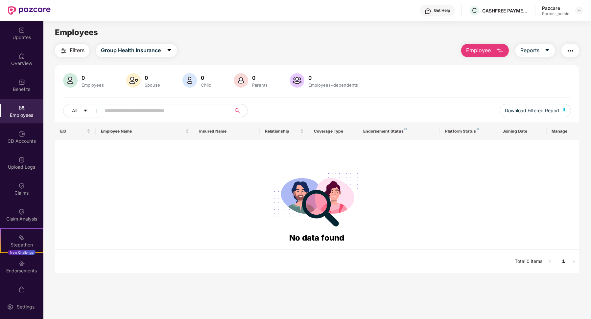
click at [127, 58] on div "Filters Group Health Insurance Employee Reports 0 Employees 0 Spouse 0 Child 0 …" at bounding box center [317, 159] width 525 height 230
click at [127, 48] on span "Group Health Insurance" at bounding box center [131, 50] width 60 height 8
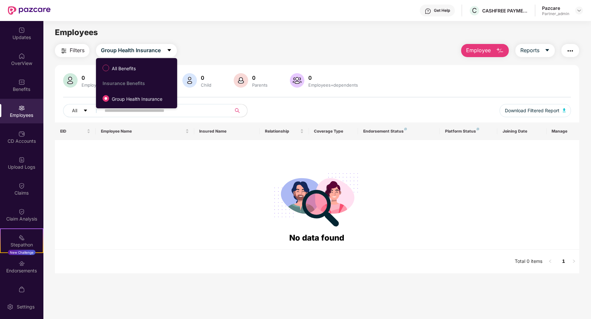
click at [126, 66] on span "All Benefits" at bounding box center [123, 68] width 29 height 7
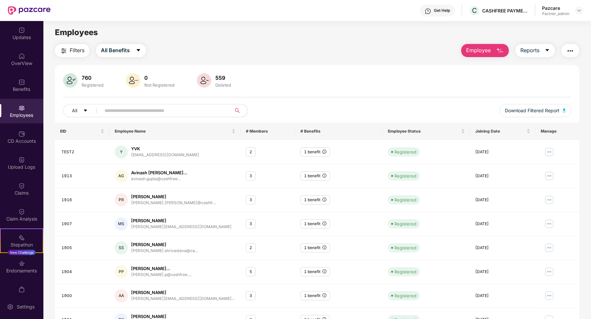
click at [132, 112] on input "text" at bounding box center [164, 111] width 118 height 10
paste input "**********"
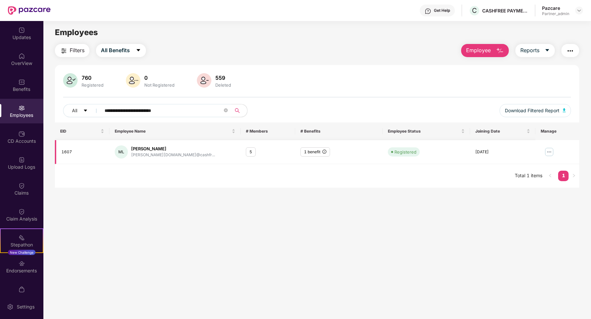
type input "**********"
click at [547, 152] on img at bounding box center [549, 152] width 11 height 11
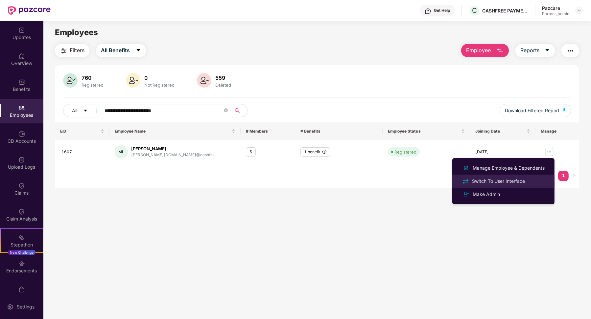
click at [504, 180] on div "Switch To User Interface" at bounding box center [499, 181] width 56 height 7
